Goal: Task Accomplishment & Management: Manage account settings

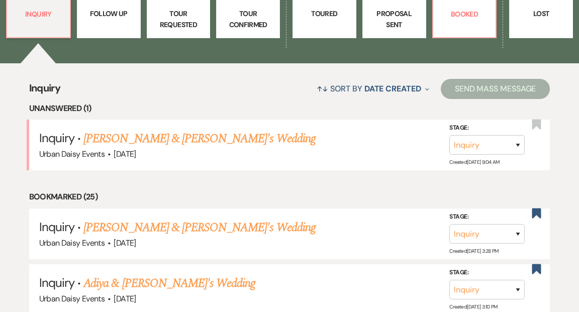
scroll to position [376, 0]
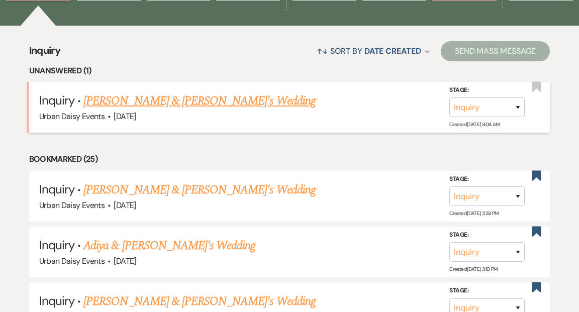
click at [174, 92] on link "[PERSON_NAME] & [PERSON_NAME]'s Wedding" at bounding box center [199, 101] width 232 height 18
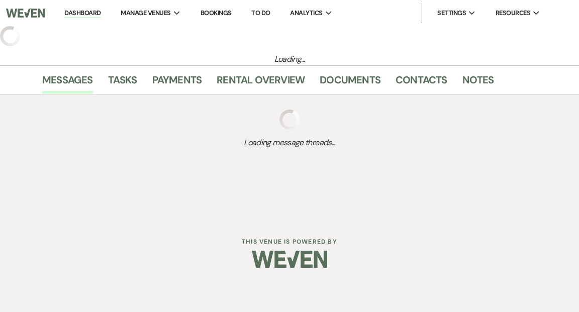
select select "5"
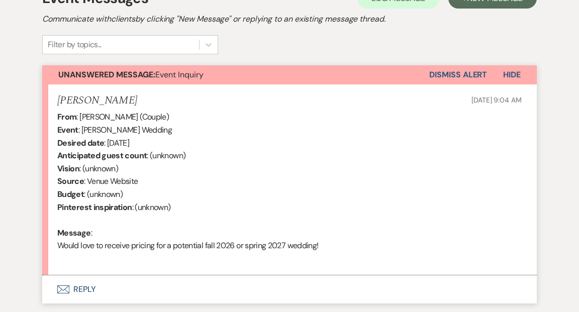
scroll to position [339, 0]
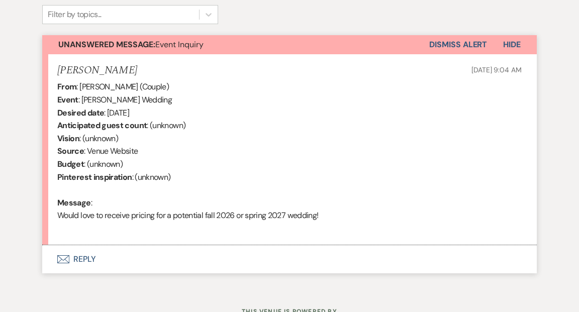
click at [83, 258] on button "Envelope Reply" at bounding box center [289, 259] width 494 height 28
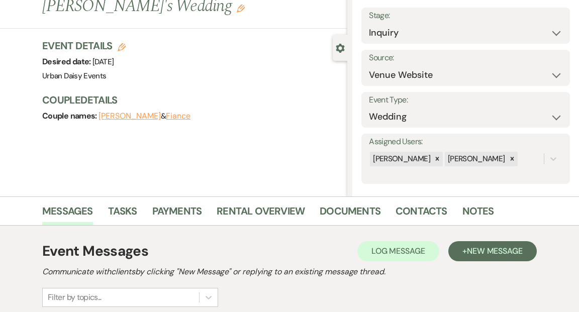
scroll to position [0, 0]
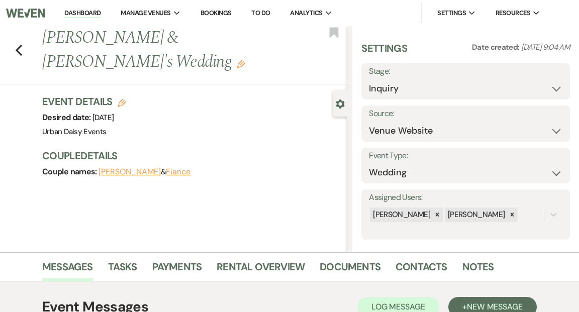
click at [92, 12] on link "Dashboard" at bounding box center [82, 14] width 36 height 10
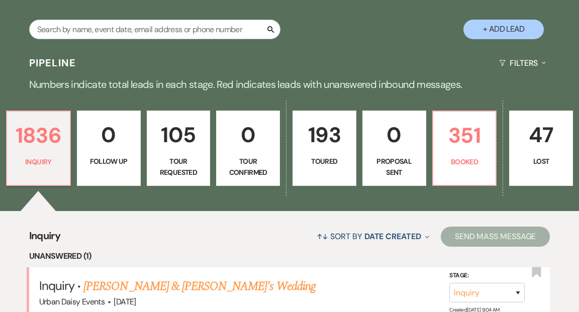
scroll to position [218, 0]
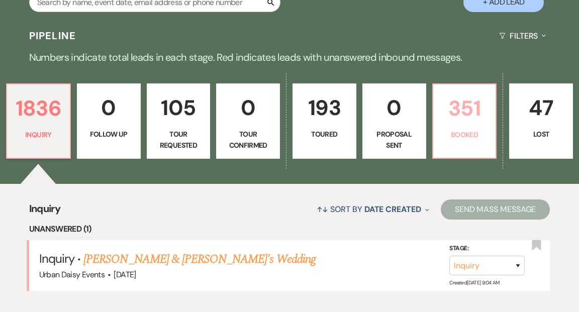
click at [459, 129] on p "Booked" at bounding box center [464, 134] width 51 height 11
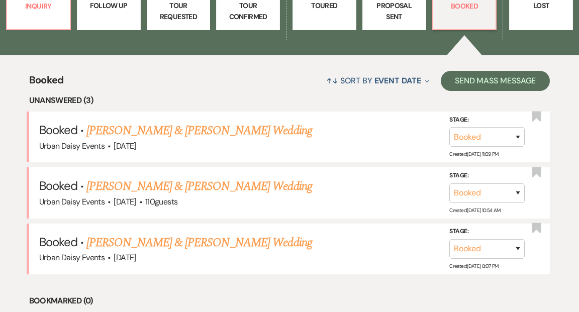
scroll to position [357, 0]
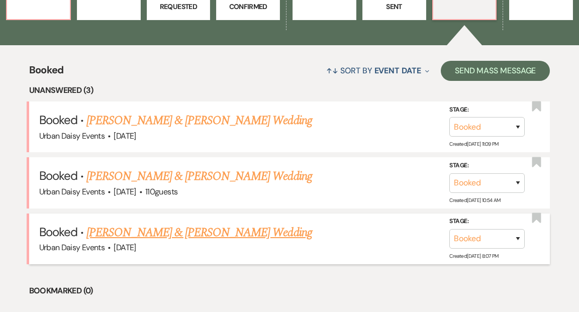
click at [164, 224] on link "[PERSON_NAME] & [PERSON_NAME] Wedding" at bounding box center [198, 233] width 225 height 18
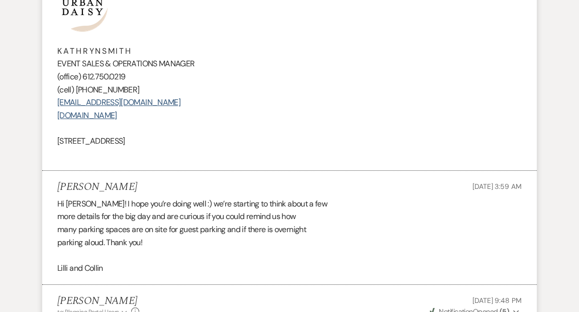
scroll to position [1686, 0]
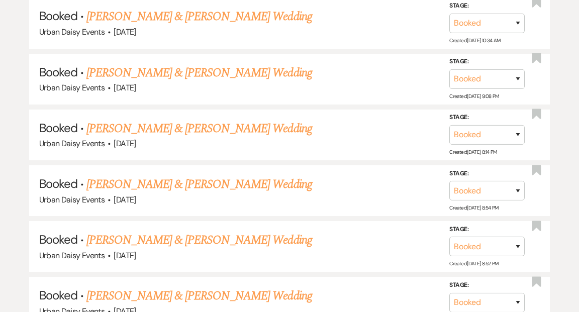
scroll to position [357, 0]
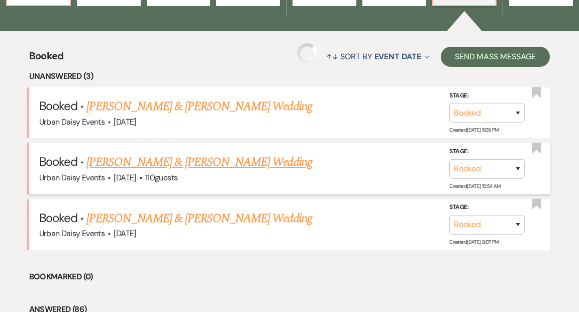
click at [159, 154] on link "[PERSON_NAME] & [PERSON_NAME] Wedding" at bounding box center [198, 162] width 225 height 18
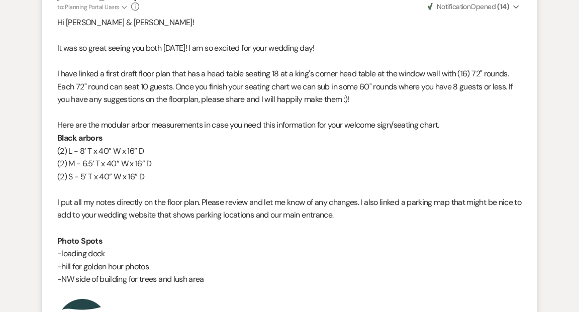
scroll to position [338, 0]
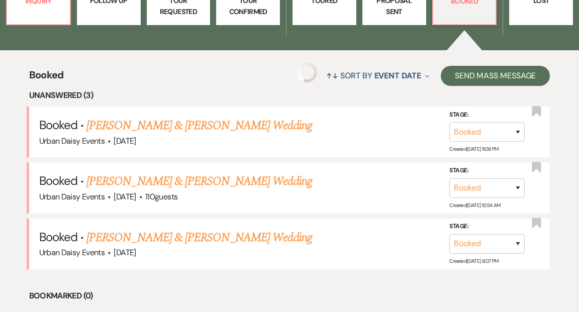
scroll to position [357, 0]
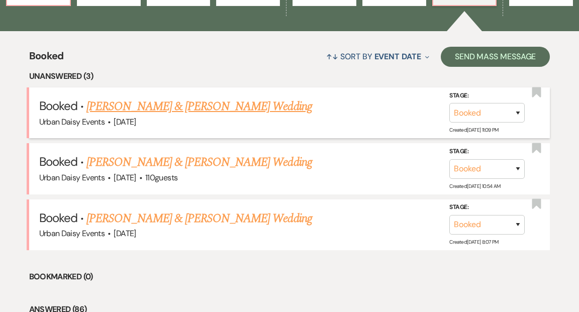
click at [135, 97] on link "[PERSON_NAME] & [PERSON_NAME] Wedding" at bounding box center [198, 106] width 225 height 18
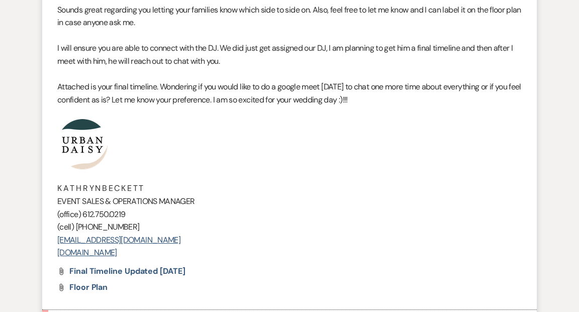
scroll to position [1755, 0]
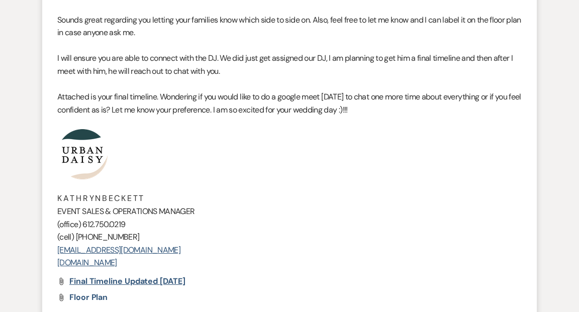
click at [160, 278] on span "Final Timeline updated [DATE]" at bounding box center [127, 281] width 116 height 11
